Goal: Transaction & Acquisition: Purchase product/service

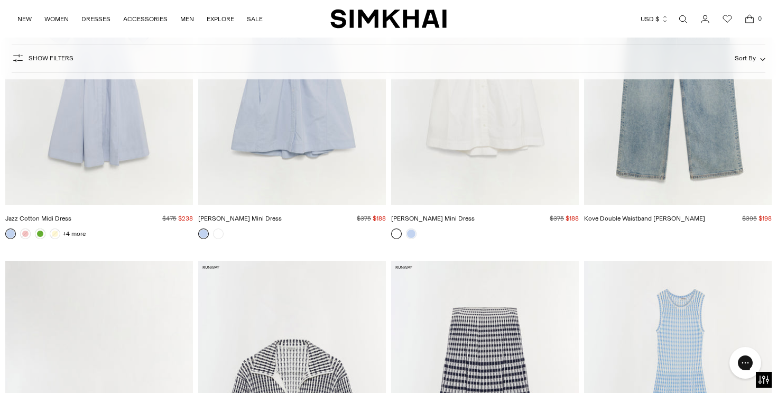
scroll to position [6600, 0]
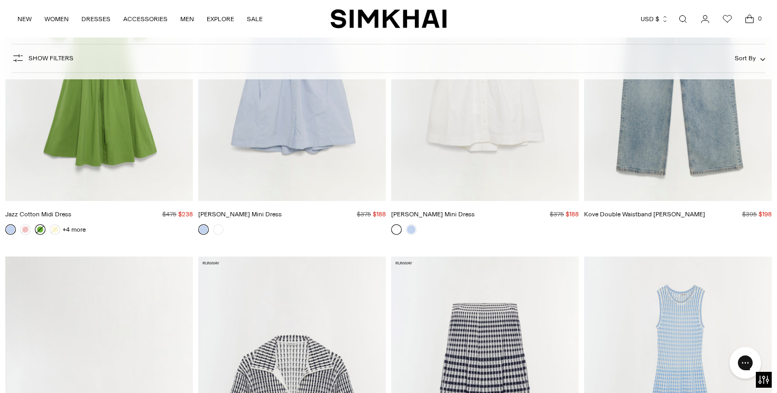
click at [40, 227] on link at bounding box center [40, 229] width 11 height 11
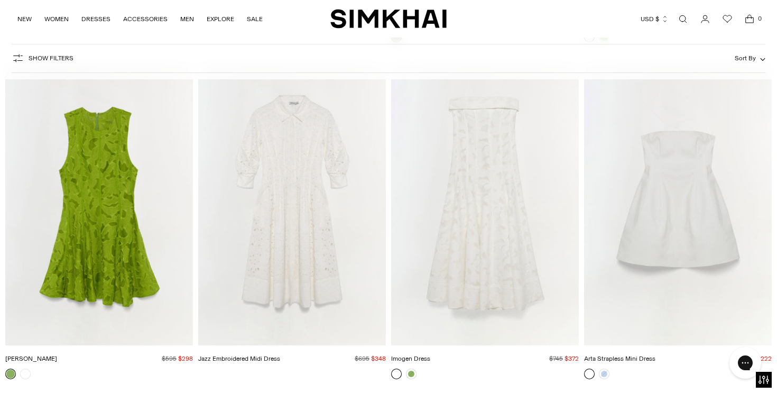
scroll to position [10802, 0]
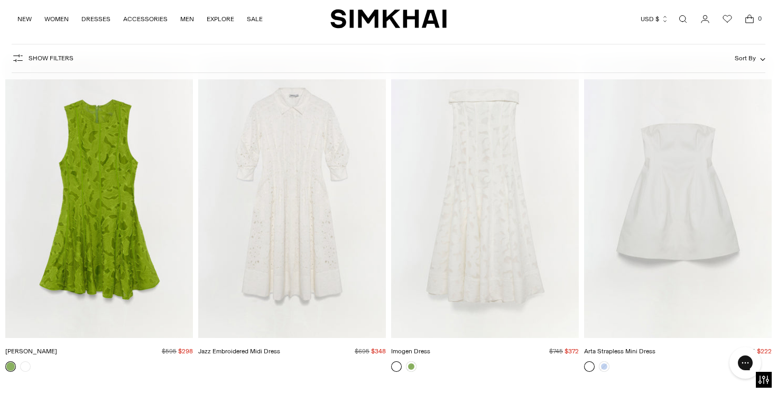
click at [0, 0] on img "Jazz Embroidered Midi Dress" at bounding box center [0, 0] width 0 height 0
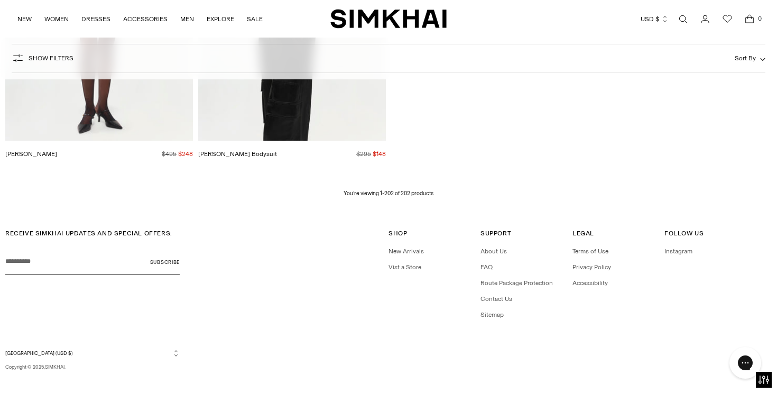
scroll to position [17036, 0]
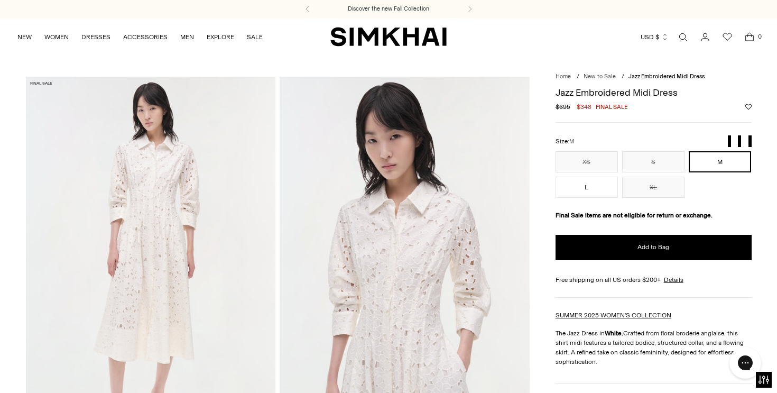
click at [402, 234] on img at bounding box center [405, 264] width 250 height 375
